Goal: Information Seeking & Learning: Learn about a topic

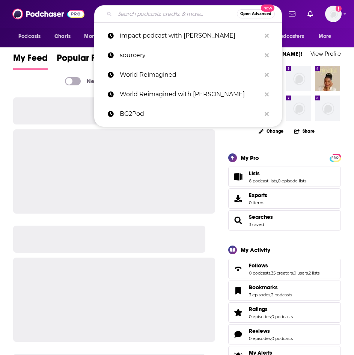
click at [146, 16] on input "Search podcasts, credits, & more..." at bounding box center [176, 14] width 122 height 12
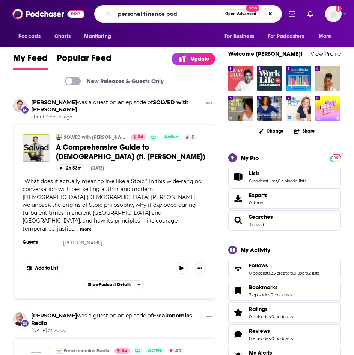
type input "personal finance pod"
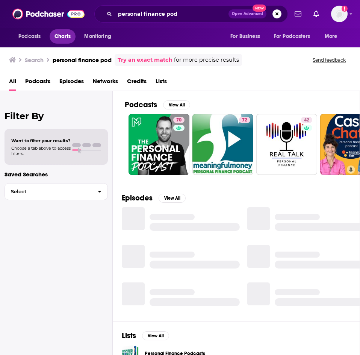
click at [64, 36] on span "Charts" at bounding box center [62, 36] width 16 height 11
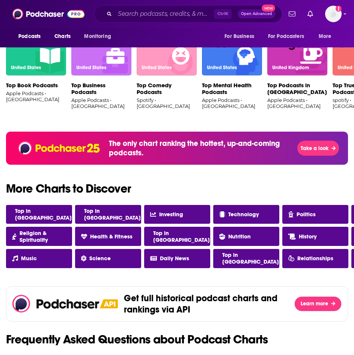
click at [61, 185] on h2 "More Charts to Discover" at bounding box center [177, 189] width 354 height 12
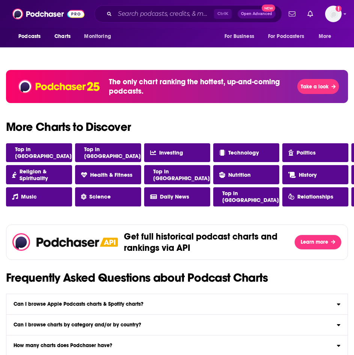
scroll to position [488, 0]
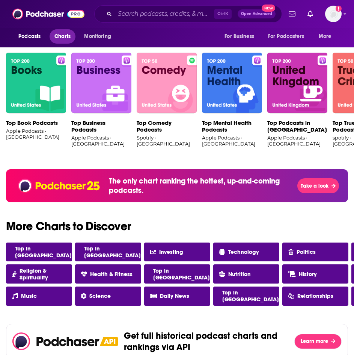
click at [63, 39] on span "Charts" at bounding box center [62, 36] width 16 height 11
click at [99, 36] on span "Monitoring" at bounding box center [97, 36] width 27 height 11
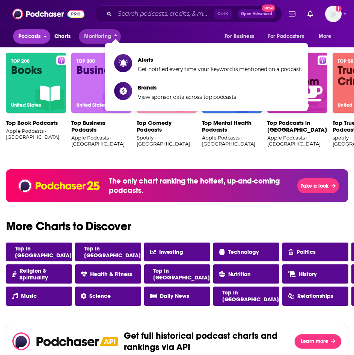
click at [39, 33] on span "Podcasts" at bounding box center [29, 36] width 22 height 11
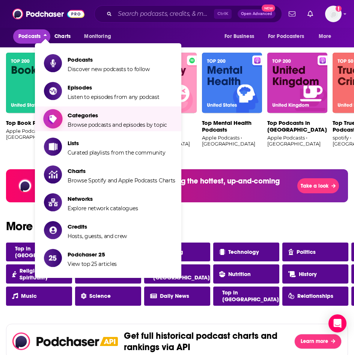
click at [102, 118] on span "Categories" at bounding box center [118, 115] width 100 height 7
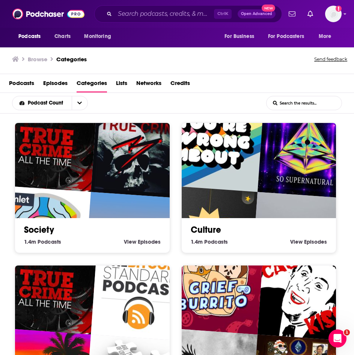
click at [291, 107] on input "List Search Input" at bounding box center [304, 103] width 75 height 14
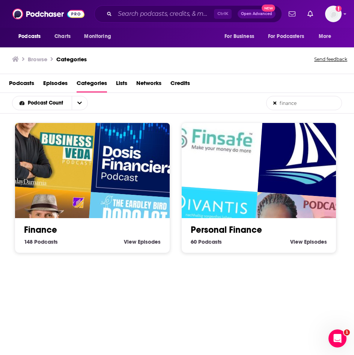
type input "finance"
click at [246, 140] on img "Women and Money" at bounding box center [214, 142] width 99 height 99
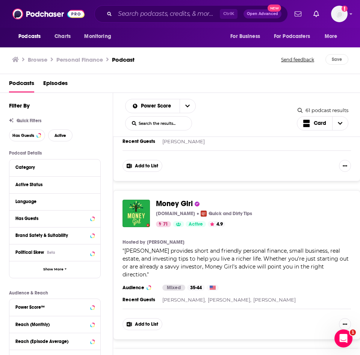
scroll to position [150, 0]
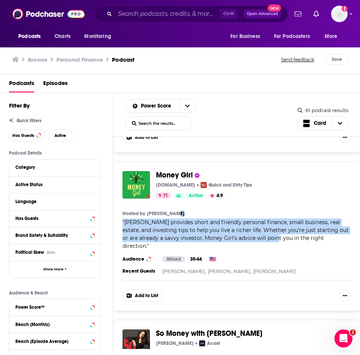
drag, startPoint x: 202, startPoint y: 209, endPoint x: 265, endPoint y: 230, distance: 66.4
click at [264, 230] on div "Hosted by Laura Adams " Laura Adams provides short and friendly personal financ…" at bounding box center [236, 229] width 228 height 39
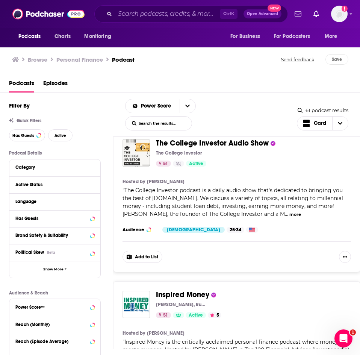
scroll to position [488, 0]
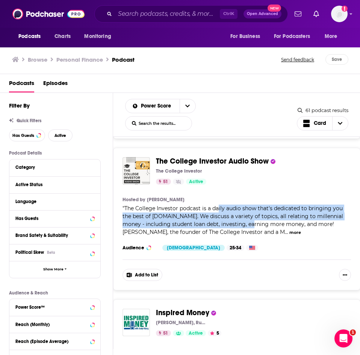
drag, startPoint x: 218, startPoint y: 185, endPoint x: 260, endPoint y: 199, distance: 44.3
click at [260, 205] on span "The College Investor podcast is a daily audio show that's dedicated to bringing…" at bounding box center [232, 220] width 221 height 30
click at [224, 205] on span "The College Investor podcast is a daily audio show that's dedicated to bringing…" at bounding box center [232, 220] width 221 height 30
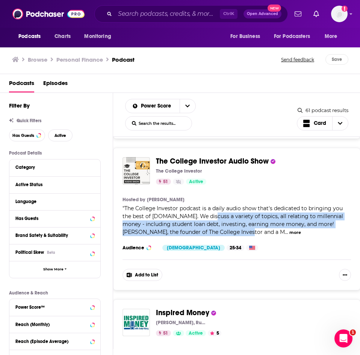
drag, startPoint x: 210, startPoint y: 193, endPoint x: 240, endPoint y: 205, distance: 32.4
click at [240, 205] on span "The College Investor podcast is a daily audio show that's dedicated to bringing…" at bounding box center [232, 220] width 221 height 30
click at [246, 205] on span "The College Investor podcast is a daily audio show that's dedicated to bringing…" at bounding box center [232, 220] width 221 height 30
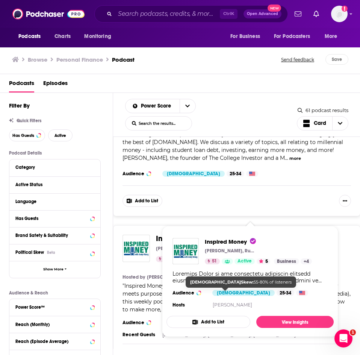
scroll to position [564, 0]
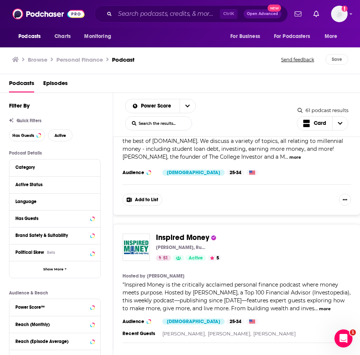
click at [135, 281] on span "Inspired Money is the critically acclaimed personal finance podcast where money…" at bounding box center [236, 296] width 228 height 30
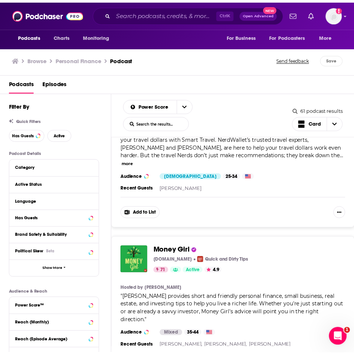
scroll to position [0, 0]
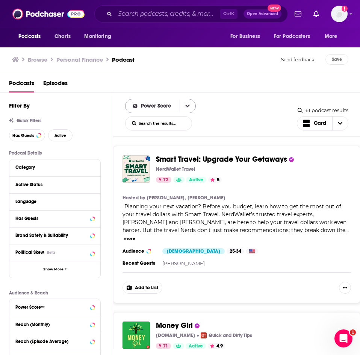
click at [190, 106] on button "open menu" at bounding box center [188, 106] width 16 height 14
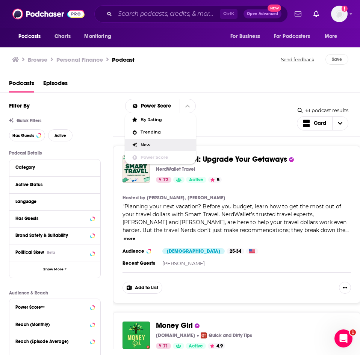
click at [277, 217] on span "Planning your next vacation? Before you budget, learn how to get the most out o…" at bounding box center [234, 218] width 224 height 30
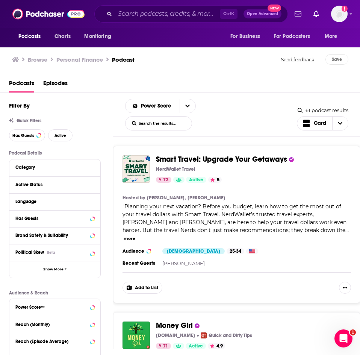
click at [79, 60] on h1 "Personal Finance" at bounding box center [79, 59] width 47 height 7
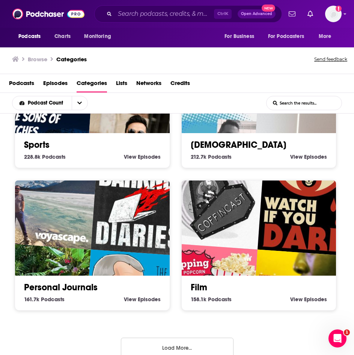
scroll to position [953, 0]
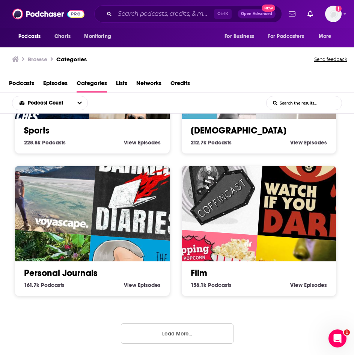
click at [160, 336] on button "Load More..." at bounding box center [177, 333] width 113 height 20
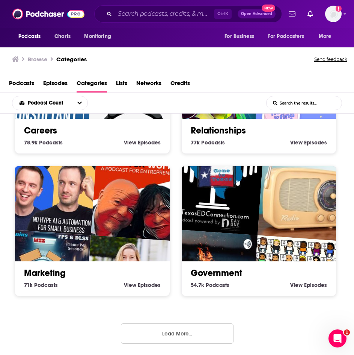
scroll to position [1, 0]
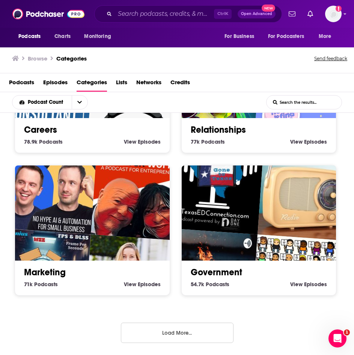
click at [186, 334] on button "Load More..." at bounding box center [177, 332] width 113 height 20
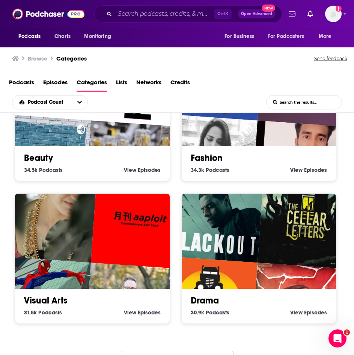
scroll to position [3231, 0]
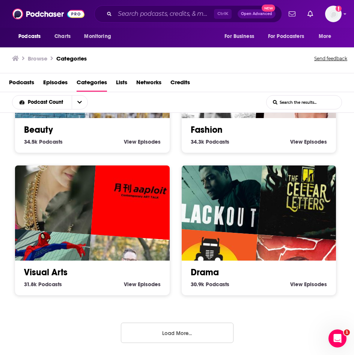
click at [190, 332] on button "Load More..." at bounding box center [177, 332] width 113 height 20
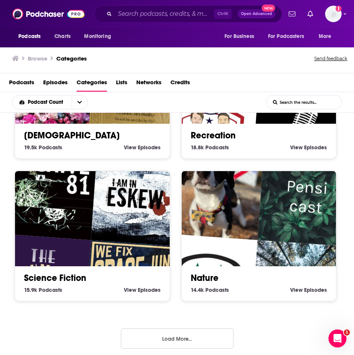
scroll to position [4370, 0]
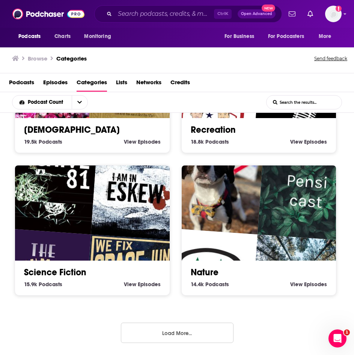
click at [220, 325] on button "Load More..." at bounding box center [177, 332] width 113 height 20
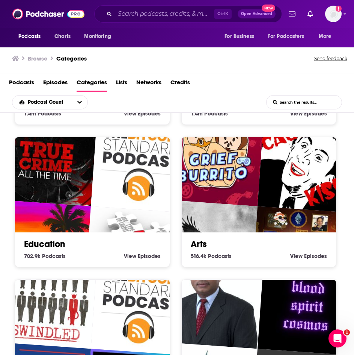
scroll to position [220, 0]
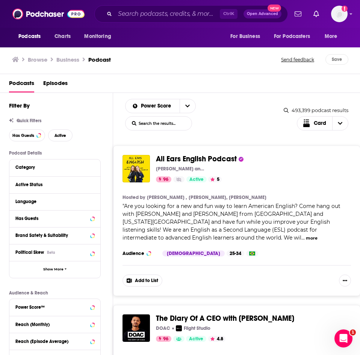
click at [298, 187] on div "All Ears English Podcast Lindsay McMahon and Michelle Kaplan 96 Active 5 Catego…" at bounding box center [236, 220] width 247 height 150
click at [256, 114] on div "Power Score List Search Input Search the results... Card" at bounding box center [204, 115] width 159 height 32
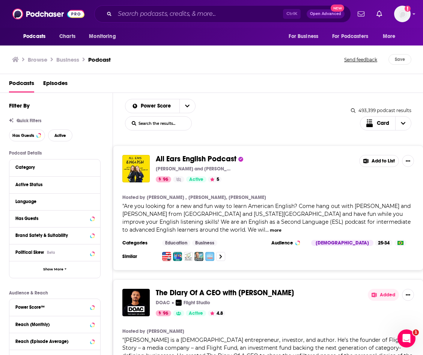
click at [220, 74] on div "Browse Business Podcast Send feedback Save" at bounding box center [212, 59] width 424 height 29
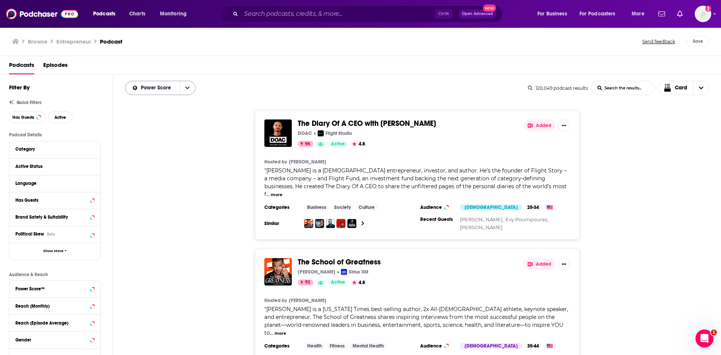
click at [186, 94] on button "open menu" at bounding box center [188, 88] width 16 height 14
click at [158, 115] on span "Trending" at bounding box center [165, 114] width 49 height 4
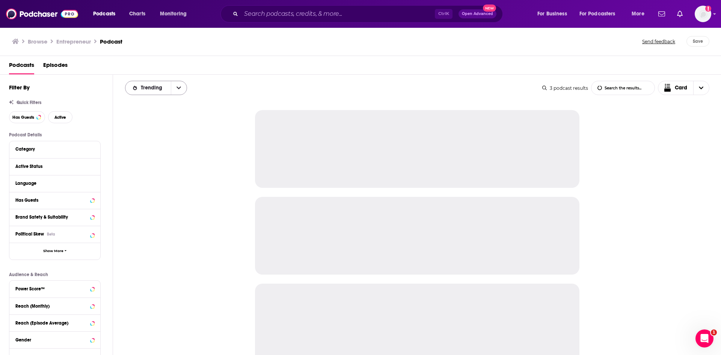
click at [168, 86] on span "Trending" at bounding box center [147, 87] width 45 height 5
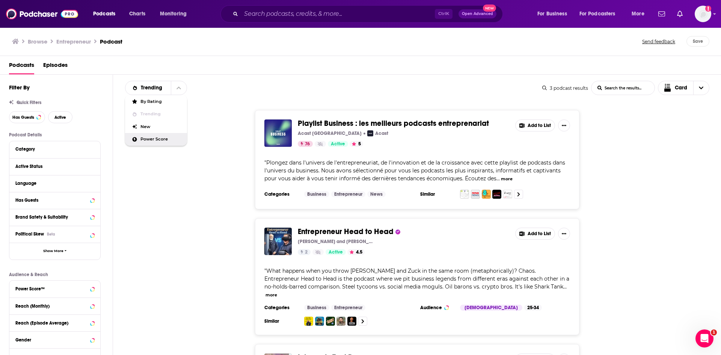
click at [163, 139] on span "Power Score" at bounding box center [161, 139] width 41 height 4
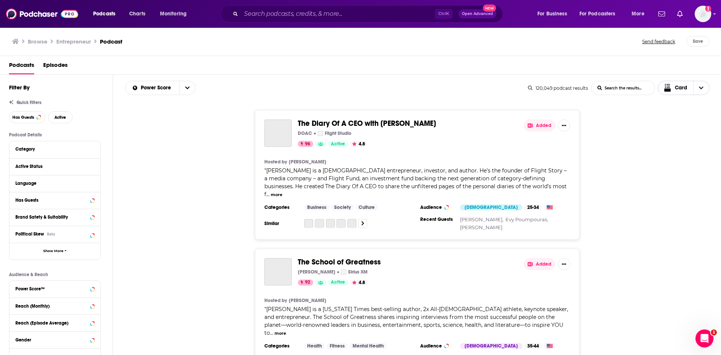
click at [360, 90] on span "Choose View" at bounding box center [702, 88] width 16 height 14
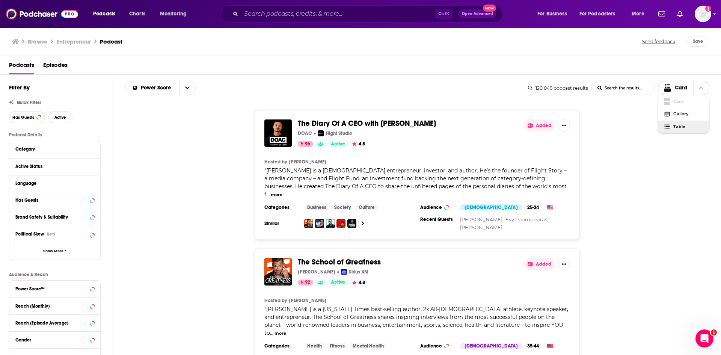
click at [360, 125] on span "Table" at bounding box center [689, 127] width 30 height 4
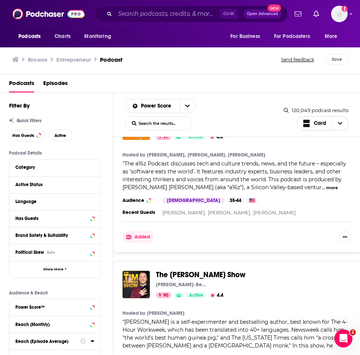
scroll to position [376, 0]
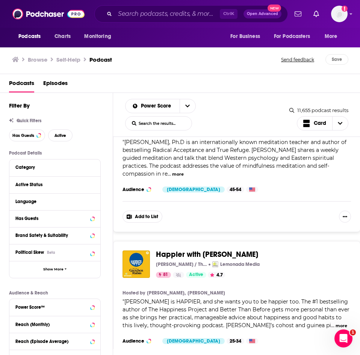
scroll to position [564, 0]
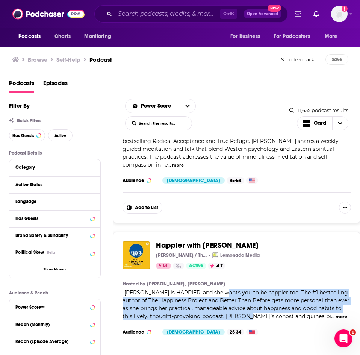
drag, startPoint x: 223, startPoint y: 267, endPoint x: 352, endPoint y: 232, distance: 134.0
click at [245, 292] on span "Gretchen Rubin is HAPPIER, and she wants you to be happier too. The #1 bestsell…" at bounding box center [235, 304] width 227 height 30
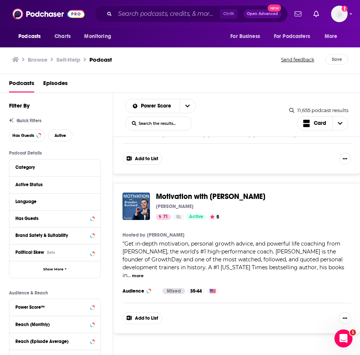
scroll to position [3456, 0]
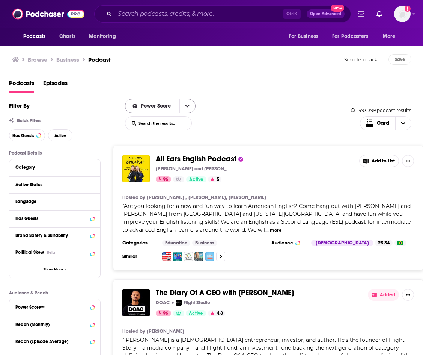
click at [186, 105] on icon "open menu" at bounding box center [187, 105] width 5 height 5
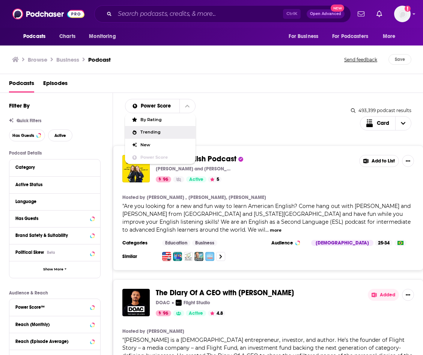
click at [227, 107] on div "Power Score By Rating Trending New Power Score List Search Input Search the res…" at bounding box center [238, 115] width 226 height 32
click at [407, 126] on span "Choose View" at bounding box center [404, 123] width 16 height 14
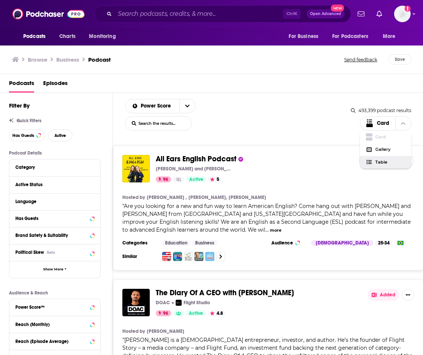
click at [262, 330] on section "Hosted by [PERSON_NAME]" at bounding box center [268, 331] width 292 height 6
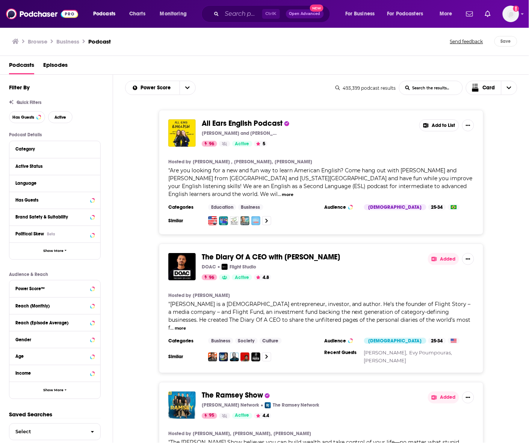
click at [423, 138] on div "All Ears English Podcast [PERSON_NAME] and [PERSON_NAME] 96 Active 5 Add to Lis…" at bounding box center [321, 172] width 416 height 125
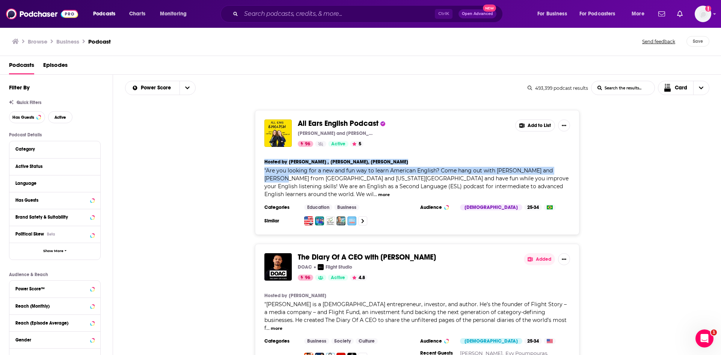
drag, startPoint x: 687, startPoint y: 172, endPoint x: 697, endPoint y: 126, distance: 46.5
click at [423, 126] on div "All Ears English Podcast [PERSON_NAME] and [PERSON_NAME] 96 Active 5 Add to Lis…" at bounding box center [417, 172] width 609 height 125
click at [423, 171] on div "All Ears English Podcast [PERSON_NAME] and [PERSON_NAME] 96 Active 5 Add to Lis…" at bounding box center [417, 172] width 609 height 125
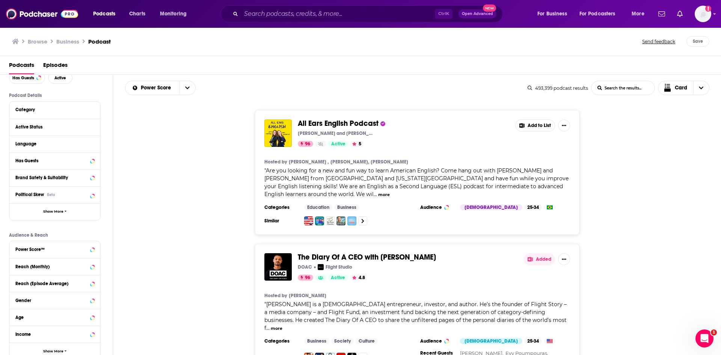
scroll to position [100, 0]
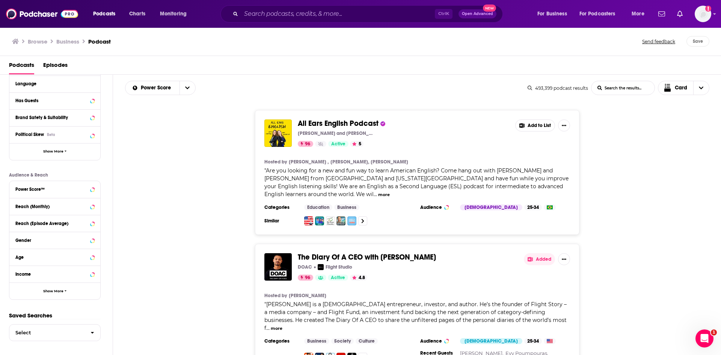
drag, startPoint x: 437, startPoint y: 271, endPoint x: 408, endPoint y: 261, distance: 31.1
drag, startPoint x: 249, startPoint y: 229, endPoint x: 242, endPoint y: 301, distance: 72.9
click at [423, 91] on icon "Choose View" at bounding box center [668, 90] width 7 height 3
click at [423, 129] on div "Table" at bounding box center [684, 127] width 52 height 13
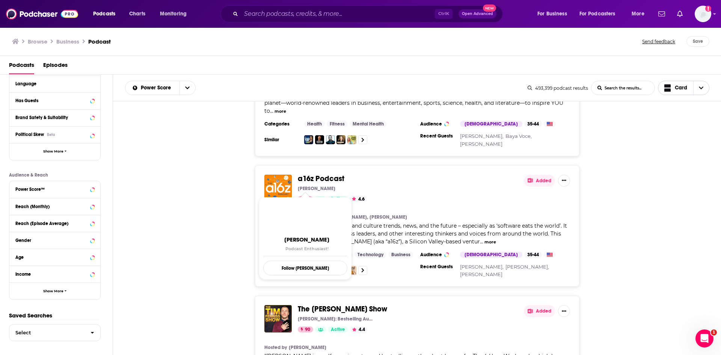
scroll to position [676, 0]
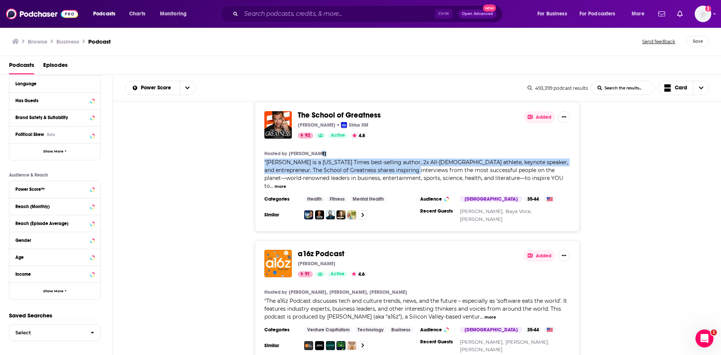
drag, startPoint x: 351, startPoint y: 134, endPoint x: 410, endPoint y: 144, distance: 60.5
click at [410, 151] on div "Hosted by [PERSON_NAME] " [PERSON_NAME] is a [US_STATE] Times best-selling auth…" at bounding box center [417, 170] width 306 height 39
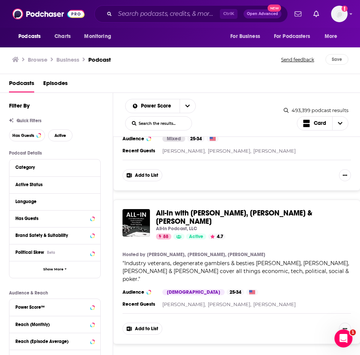
scroll to position [1991, 0]
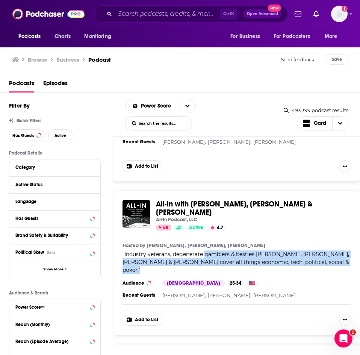
drag, startPoint x: 204, startPoint y: 221, endPoint x: 215, endPoint y: 233, distance: 15.4
click at [215, 250] on div "" Industry veterans, degenerate gamblers & besties [PERSON_NAME], [PERSON_NAME]…" at bounding box center [236, 262] width 228 height 24
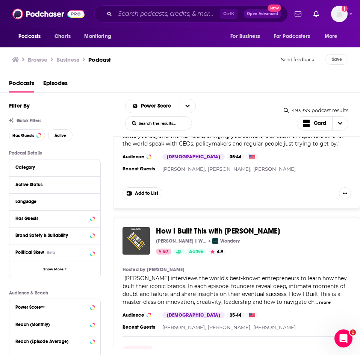
scroll to position [2930, 0]
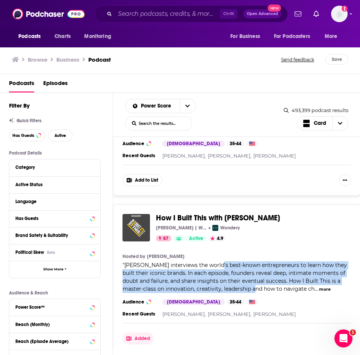
drag, startPoint x: 215, startPoint y: 212, endPoint x: 239, endPoint y: 239, distance: 36.2
click at [239, 261] on span "[PERSON_NAME] interviews the world’s best-known entrepreneurs to learn how they…" at bounding box center [234, 276] width 224 height 30
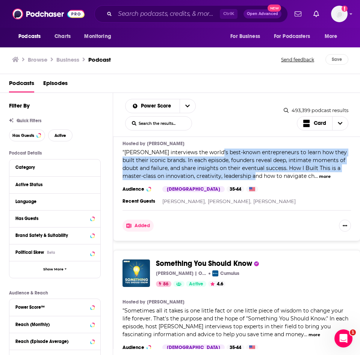
scroll to position [3081, 0]
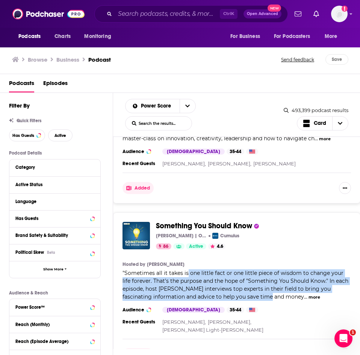
drag, startPoint x: 188, startPoint y: 222, endPoint x: 269, endPoint y: 243, distance: 83.7
click at [265, 269] on span "Sometimes all it takes is one little fact or one little piece of wisdom to chan…" at bounding box center [235, 284] width 226 height 30
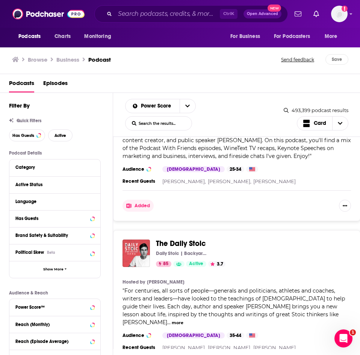
scroll to position [3715, 0]
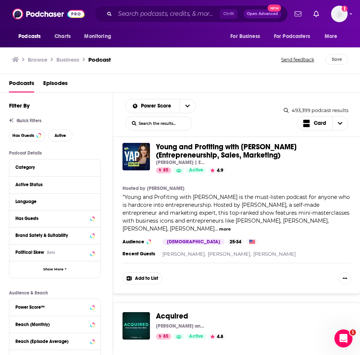
scroll to position [4317, 0]
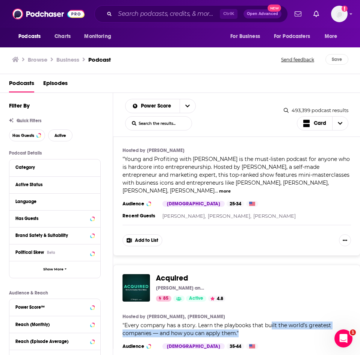
drag, startPoint x: 277, startPoint y: 254, endPoint x: 269, endPoint y: 240, distance: 15.8
click at [269, 321] on div "" Every company has a story. Learn the playbooks that built the world’s greates…" at bounding box center [236, 329] width 228 height 16
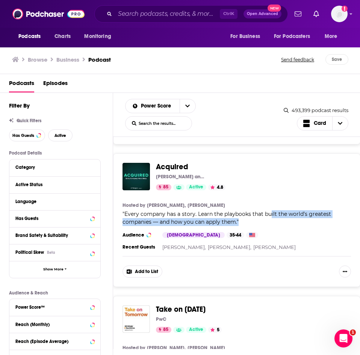
scroll to position [4429, 0]
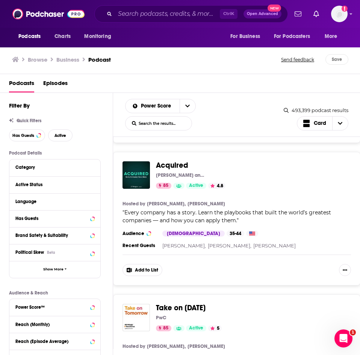
drag, startPoint x: 263, startPoint y: 297, endPoint x: 252, endPoint y: 271, distance: 28.3
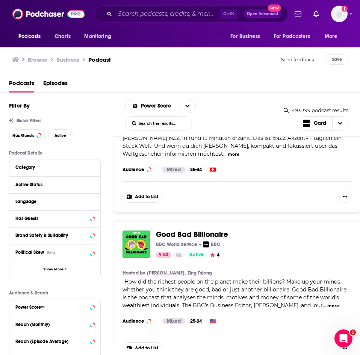
scroll to position [6233, 0]
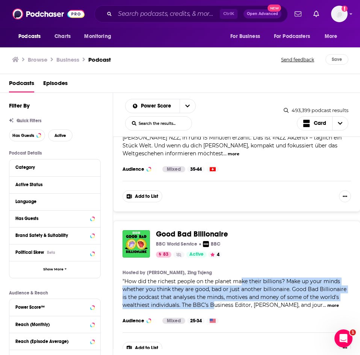
drag, startPoint x: 242, startPoint y: 166, endPoint x: 212, endPoint y: 193, distance: 39.7
click at [212, 278] on span "How did the richest people on the planet make their billions? Make up your mind…" at bounding box center [234, 293] width 224 height 30
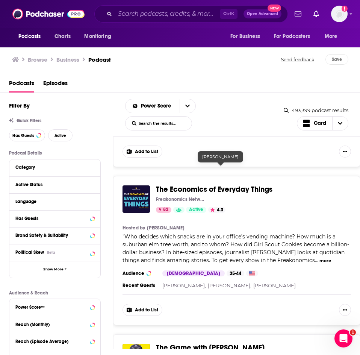
scroll to position [7585, 0]
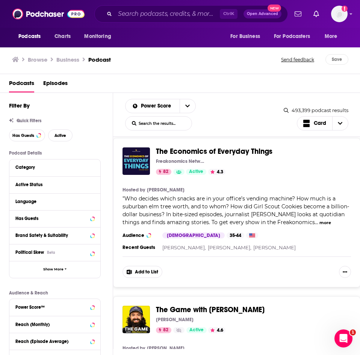
drag, startPoint x: 224, startPoint y: 223, endPoint x: 242, endPoint y: 240, distance: 24.4
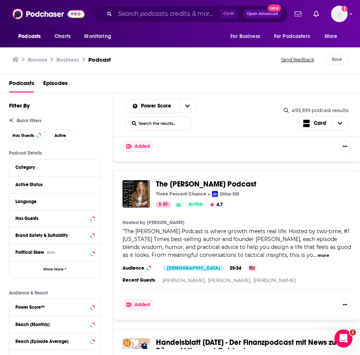
scroll to position [9914, 0]
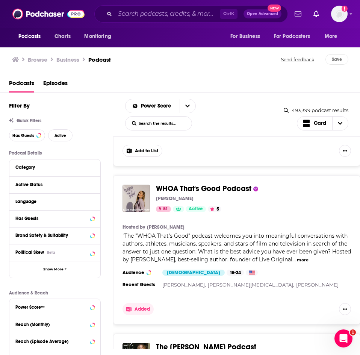
drag, startPoint x: 224, startPoint y: 199, endPoint x: 220, endPoint y: 225, distance: 26.2
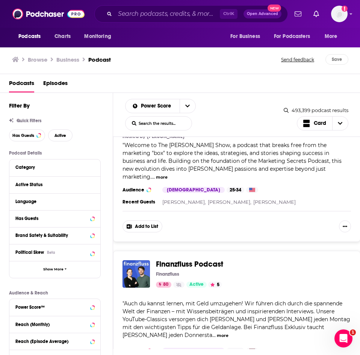
scroll to position [11004, 0]
